Goal: Information Seeking & Learning: Learn about a topic

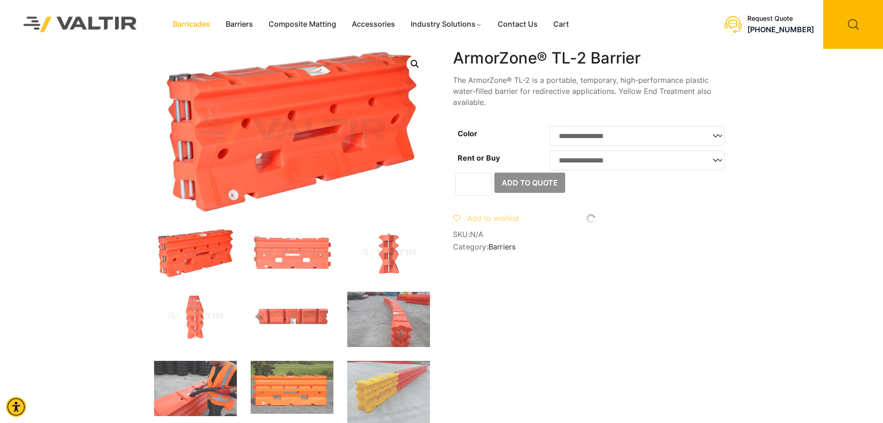
click at [197, 23] on link "Barricades" at bounding box center [191, 24] width 53 height 14
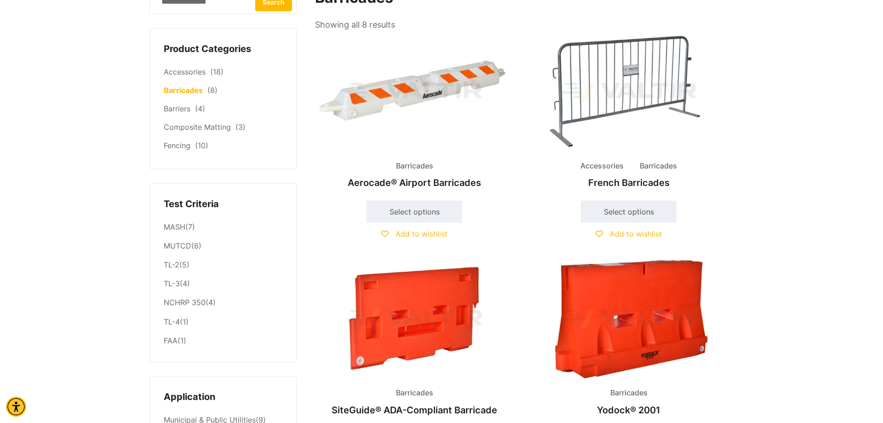
scroll to position [188, 0]
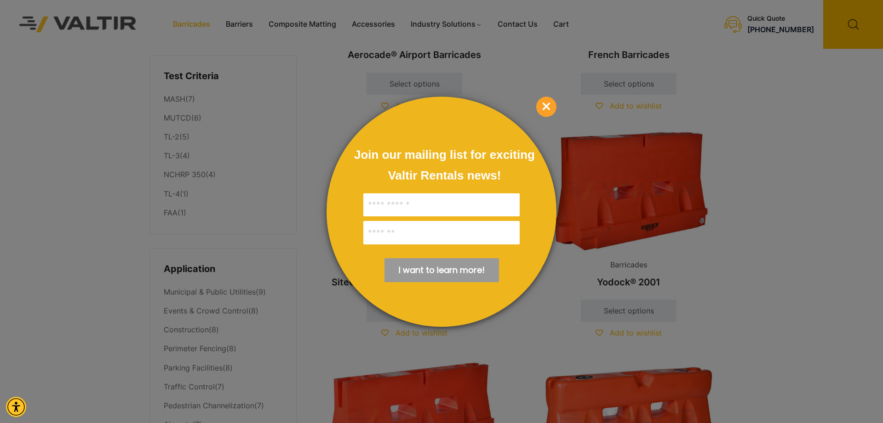
click at [536, 111] on div "Join our mailing list for exciting Valtir Rentals ​news! I want to learn more! …" at bounding box center [441, 212] width 230 height 230
click at [542, 106] on span "×" at bounding box center [546, 107] width 20 height 20
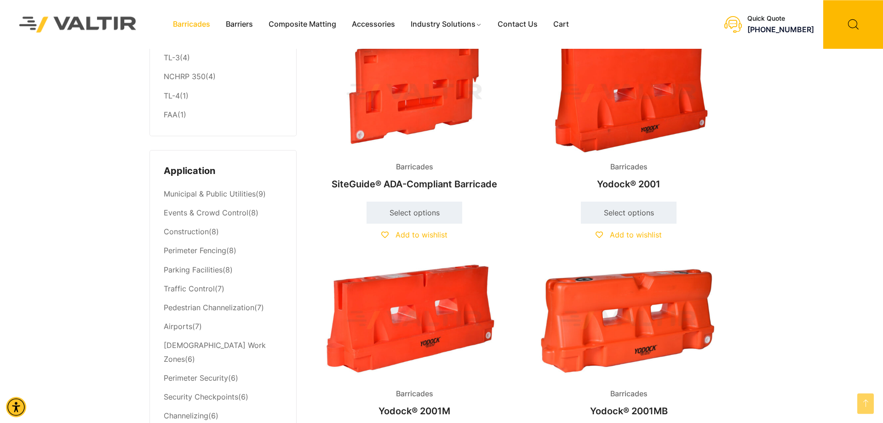
scroll to position [234, 0]
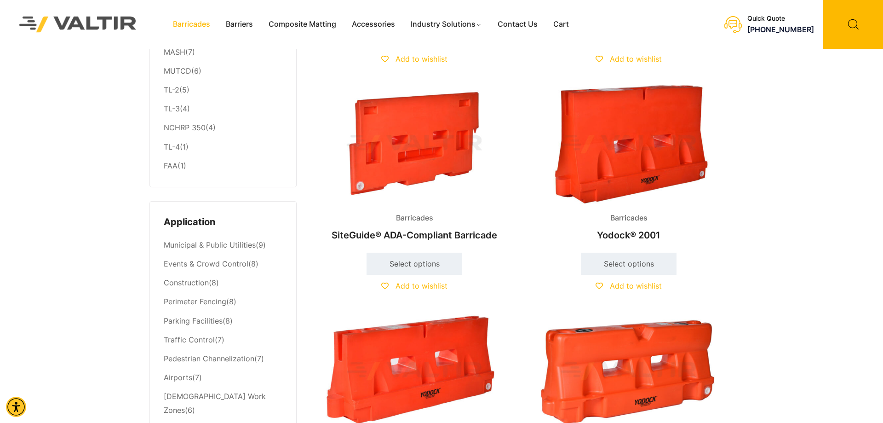
click at [629, 188] on img at bounding box center [628, 144] width 199 height 119
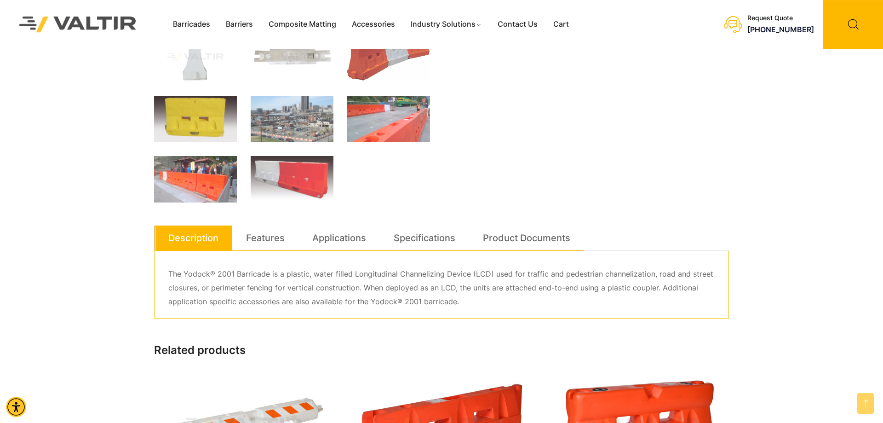
scroll to position [328, 0]
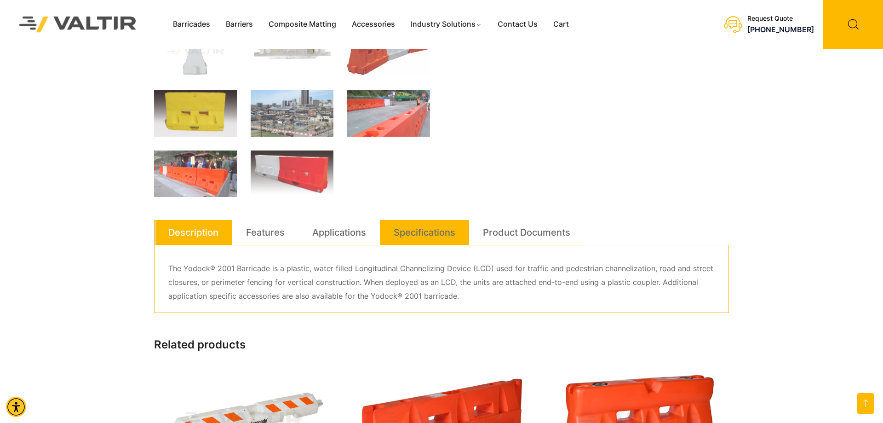
click at [425, 234] on link "Specifications" at bounding box center [425, 232] width 62 height 25
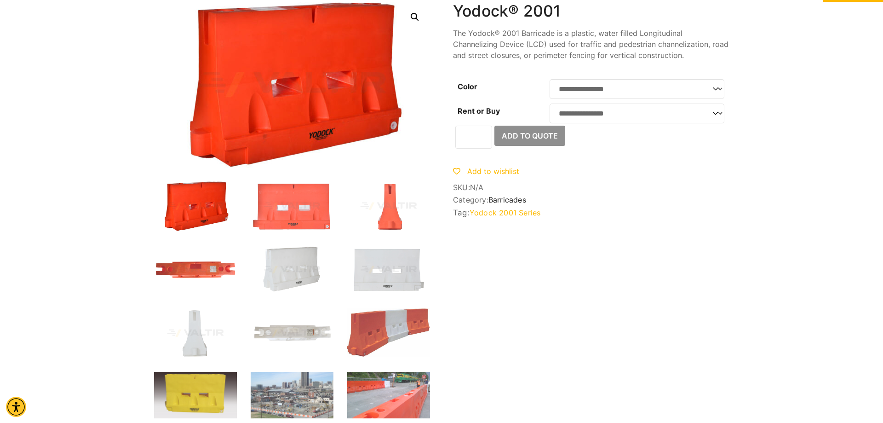
scroll to position [0, 0]
